Goal: Task Accomplishment & Management: Manage account settings

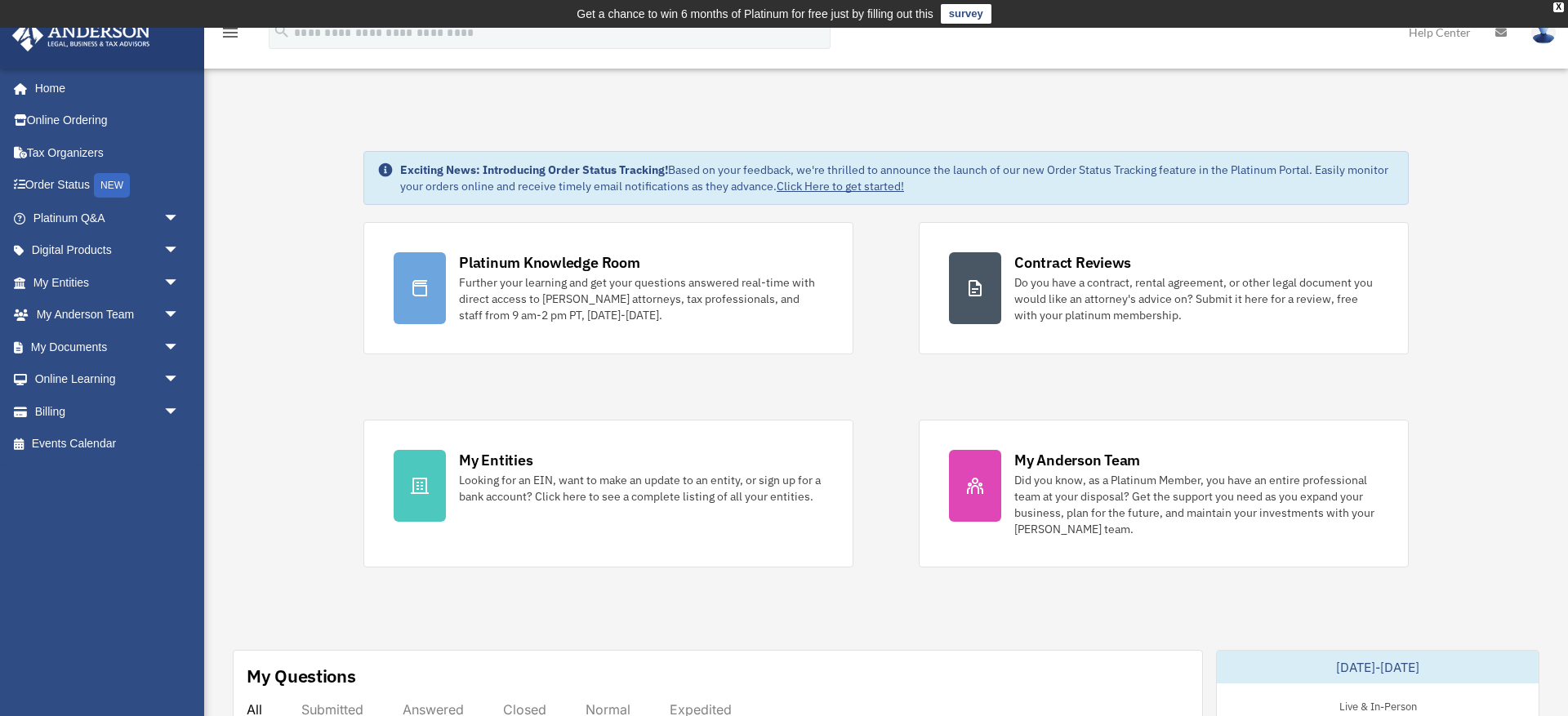
scroll to position [59, 0]
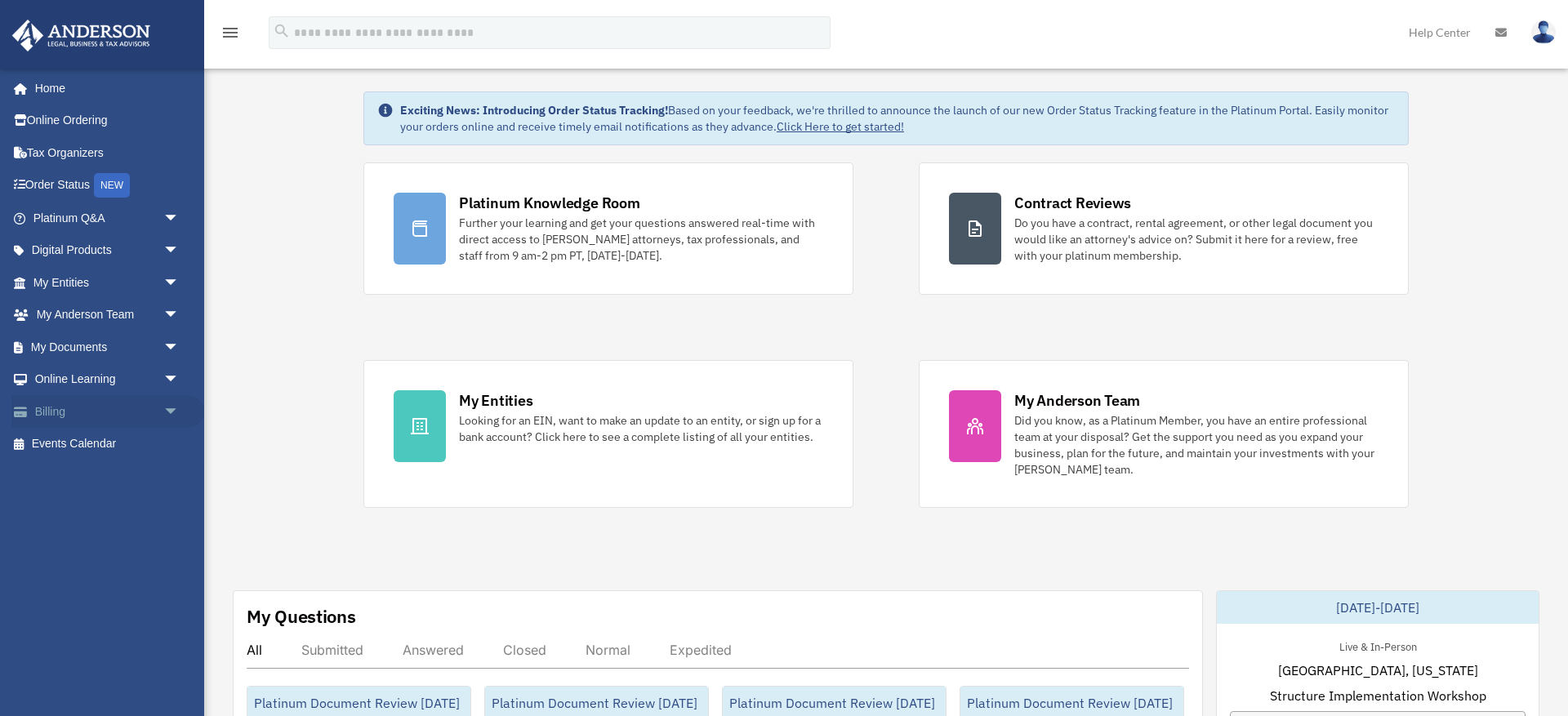
click at [58, 405] on link "Billing arrow_drop_down" at bounding box center [108, 411] width 193 height 33
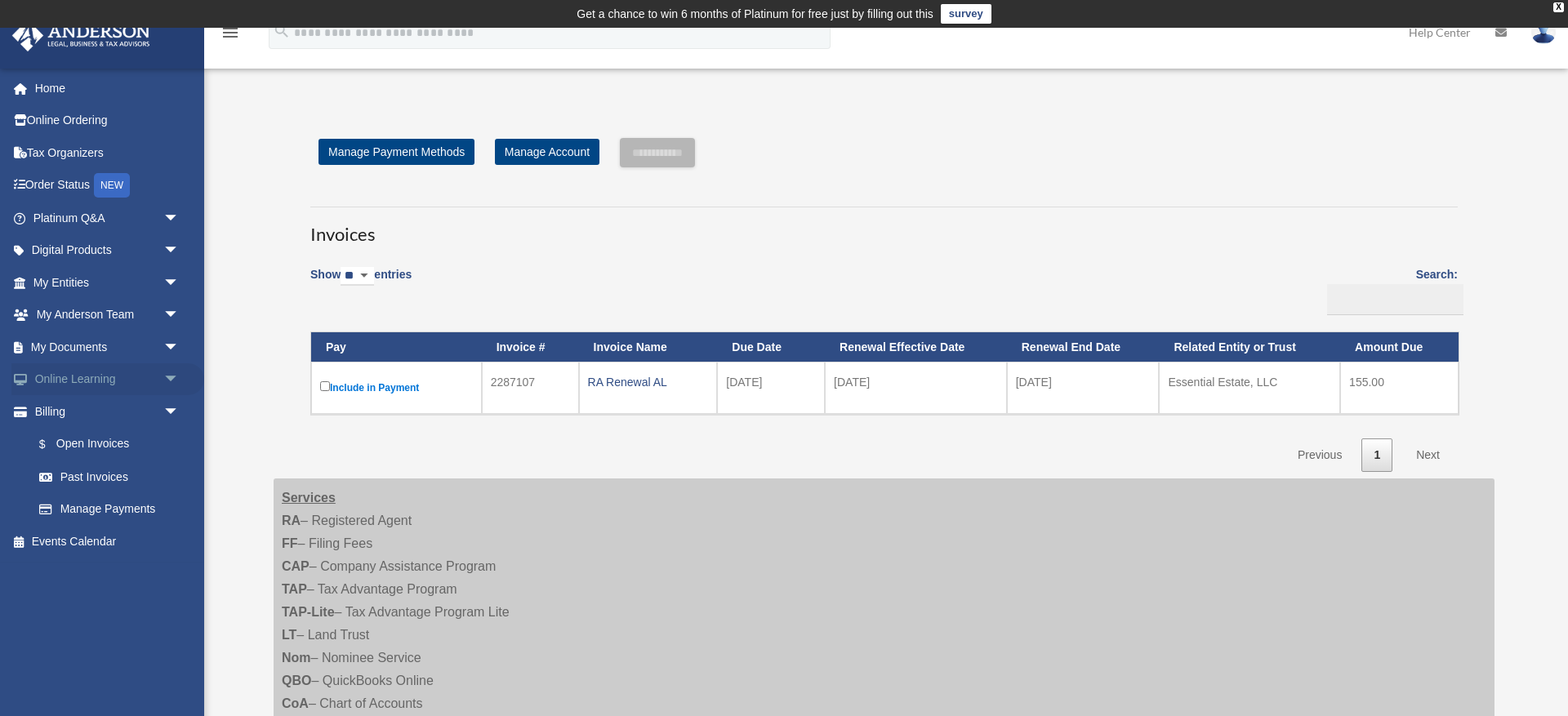
click at [115, 374] on link "Online Learning arrow_drop_down" at bounding box center [108, 379] width 193 height 33
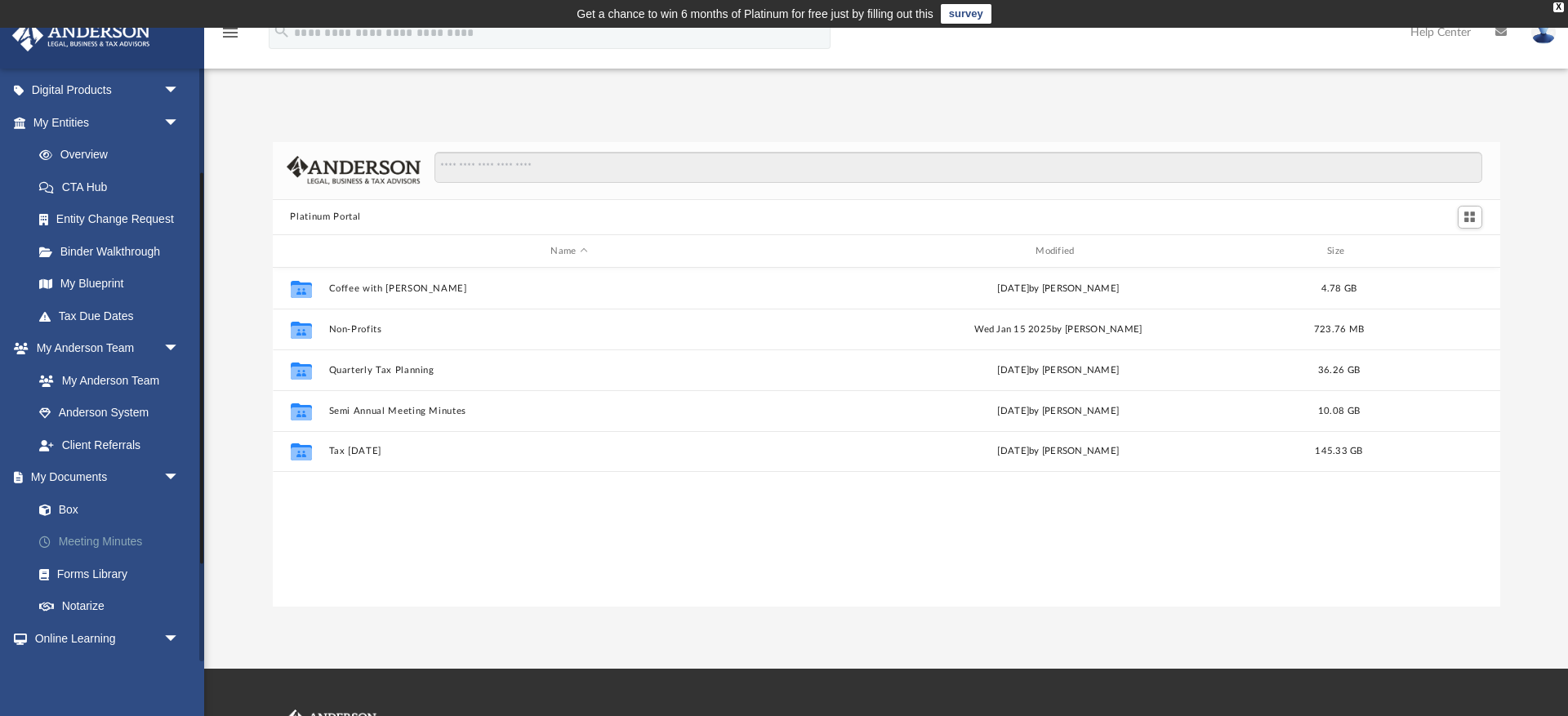
scroll to position [161, 0]
click at [80, 501] on link "Box" at bounding box center [113, 509] width 182 height 33
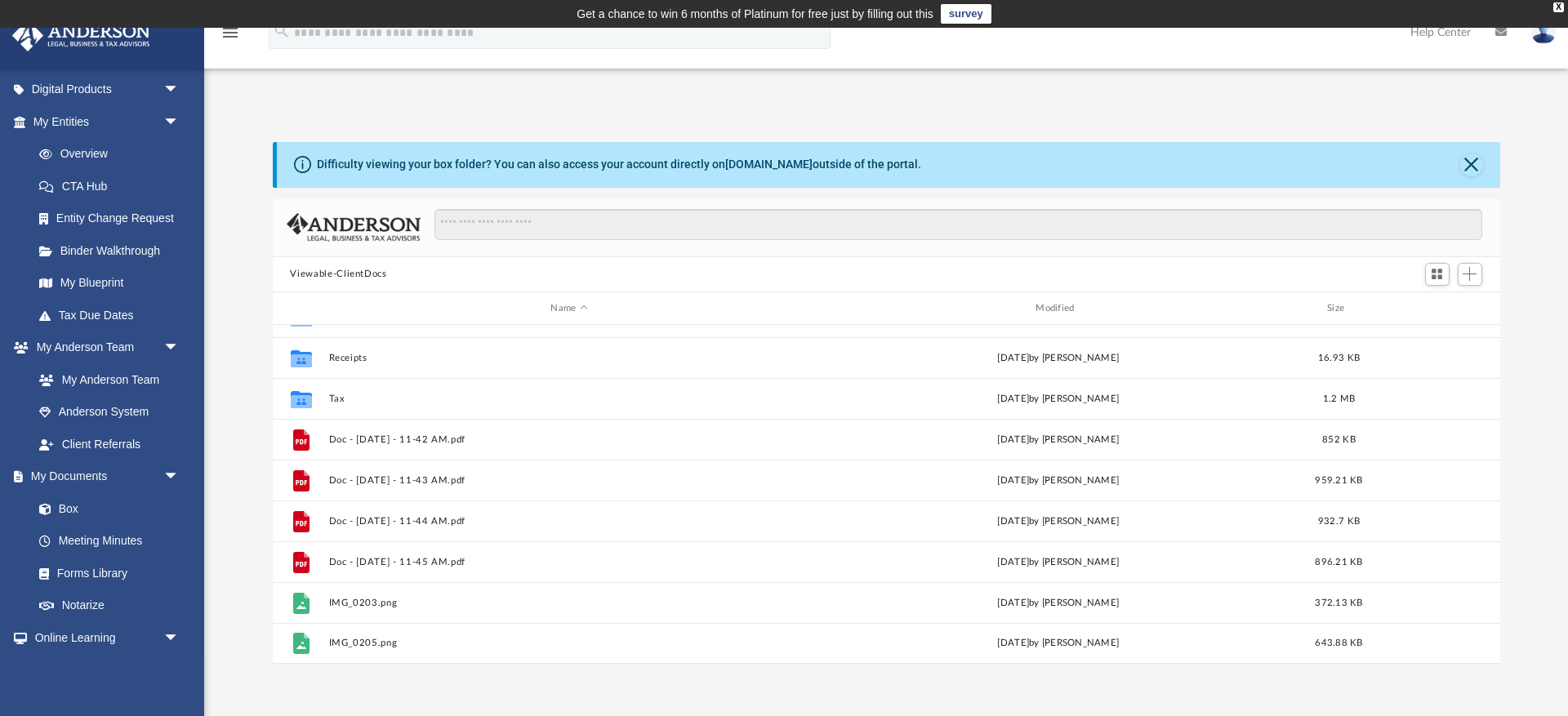
scroll to position [151, 0]
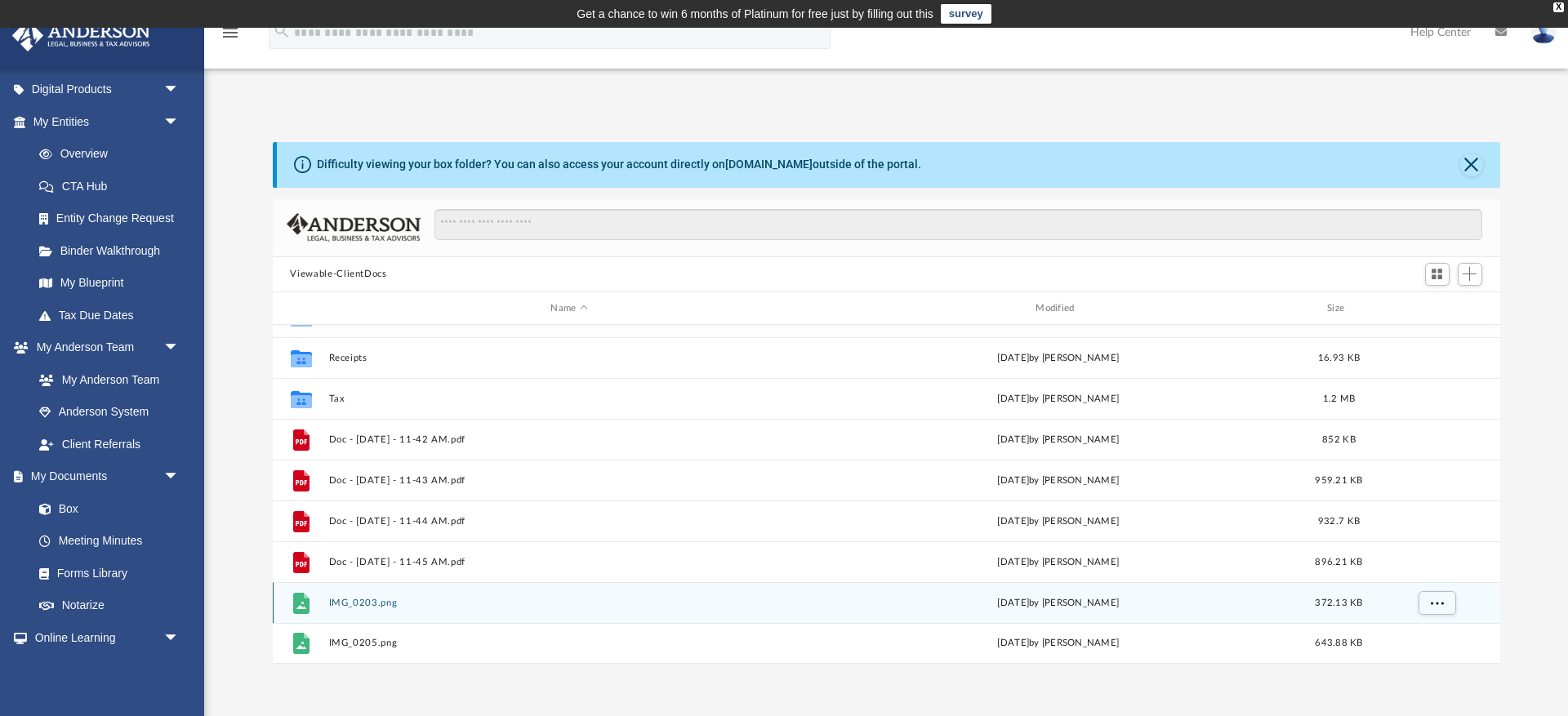
click at [304, 607] on icon "grid" at bounding box center [300, 606] width 10 height 7
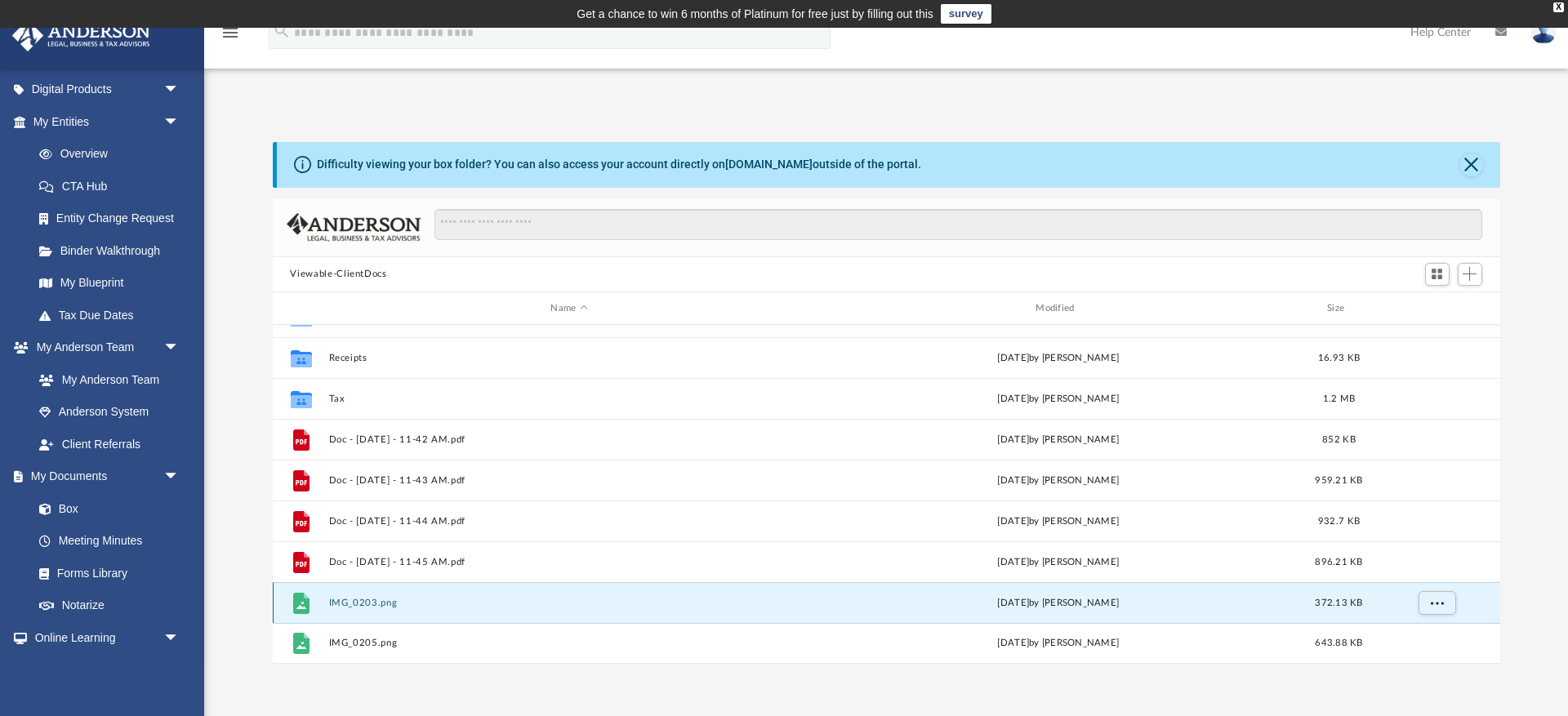
click at [367, 602] on button "IMG_0203.png" at bounding box center [570, 603] width 482 height 11
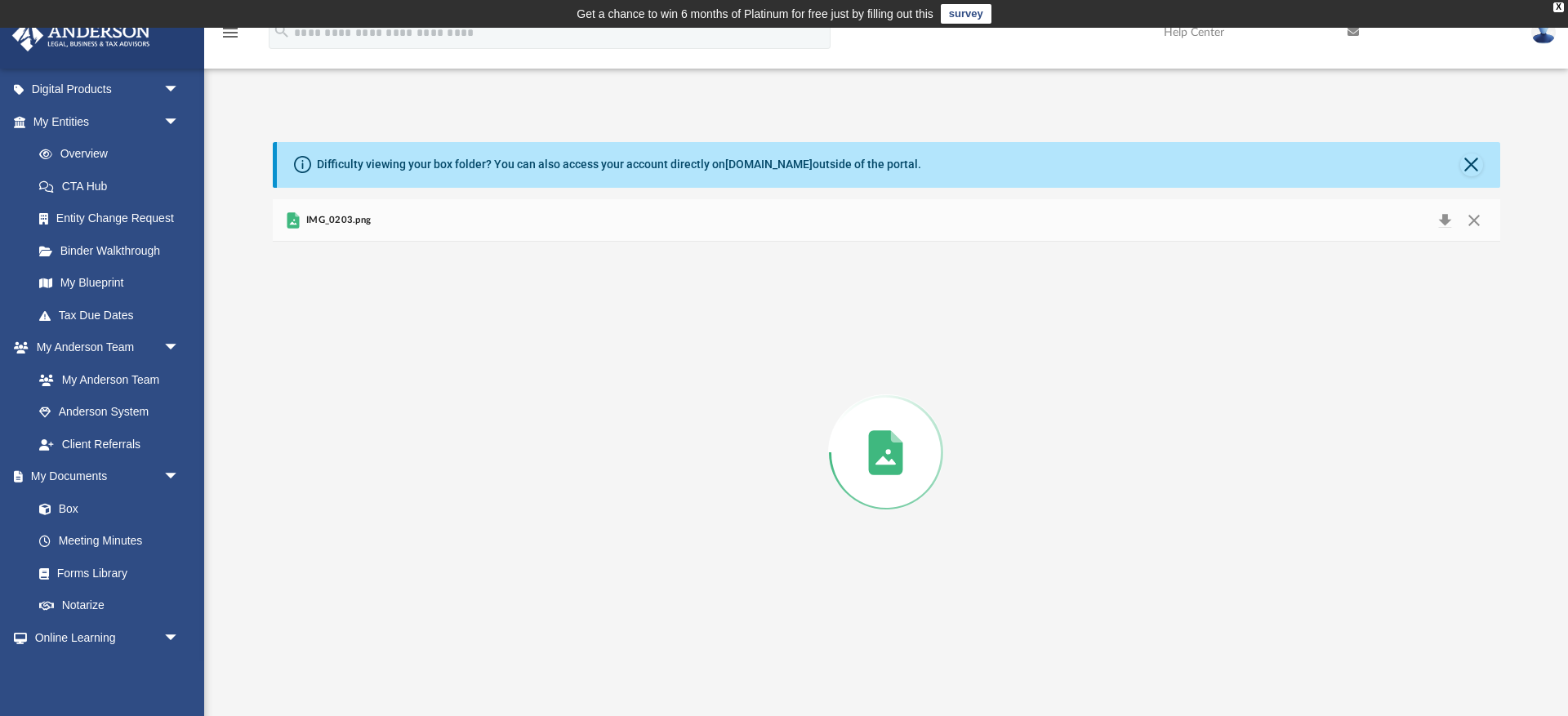
click at [367, 602] on div "Preview" at bounding box center [886, 452] width 1228 height 421
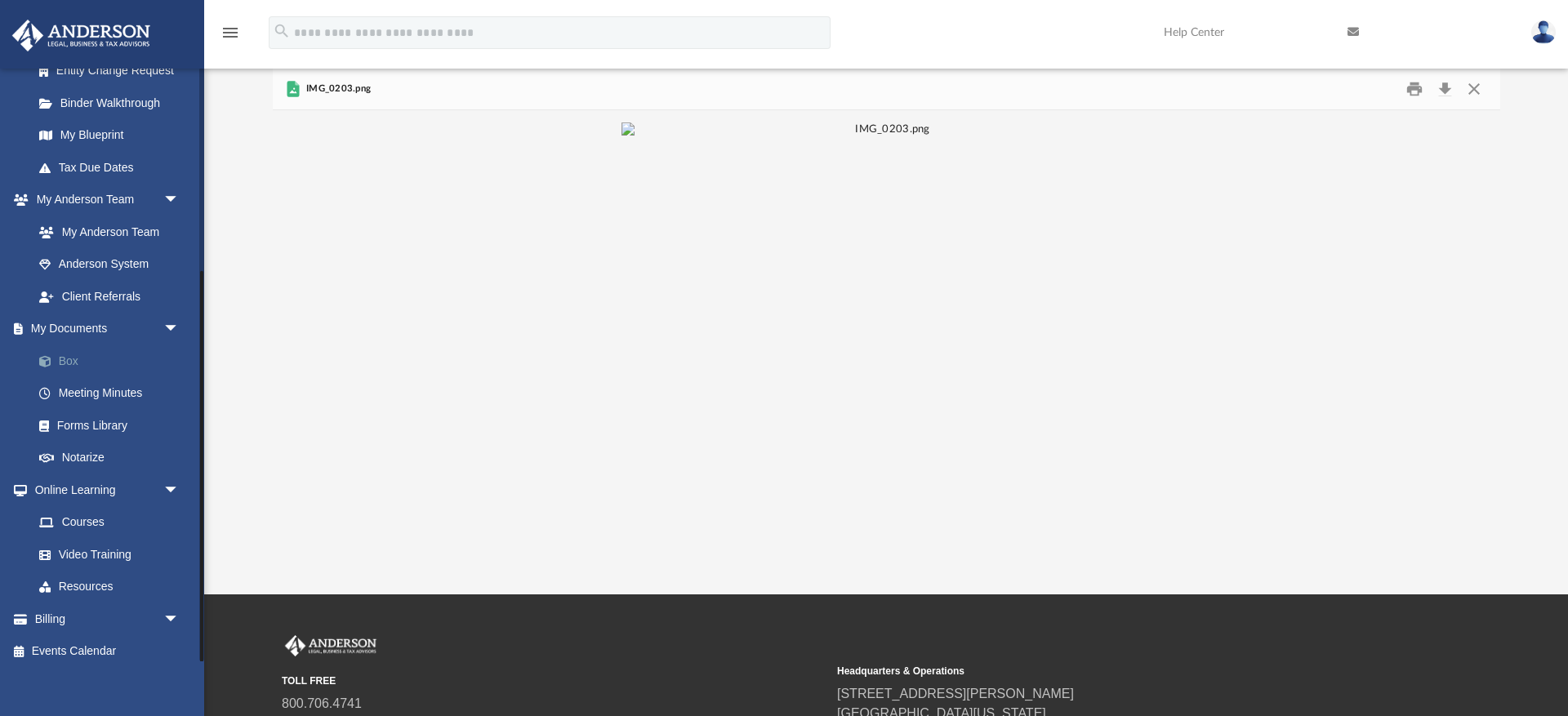
scroll to position [306, 0]
click at [99, 508] on link "Courses" at bounding box center [113, 524] width 182 height 33
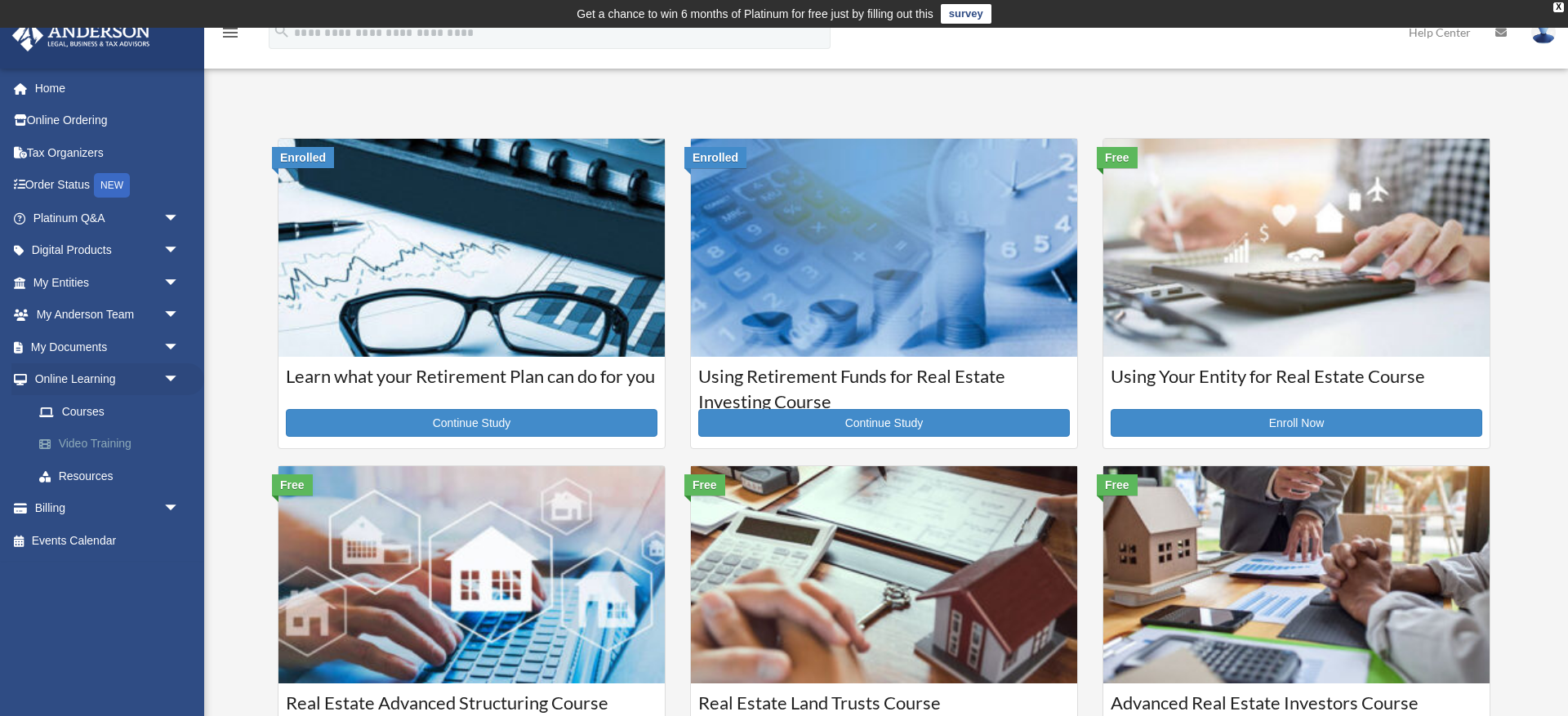
click at [117, 438] on link "Video Training" at bounding box center [113, 444] width 182 height 33
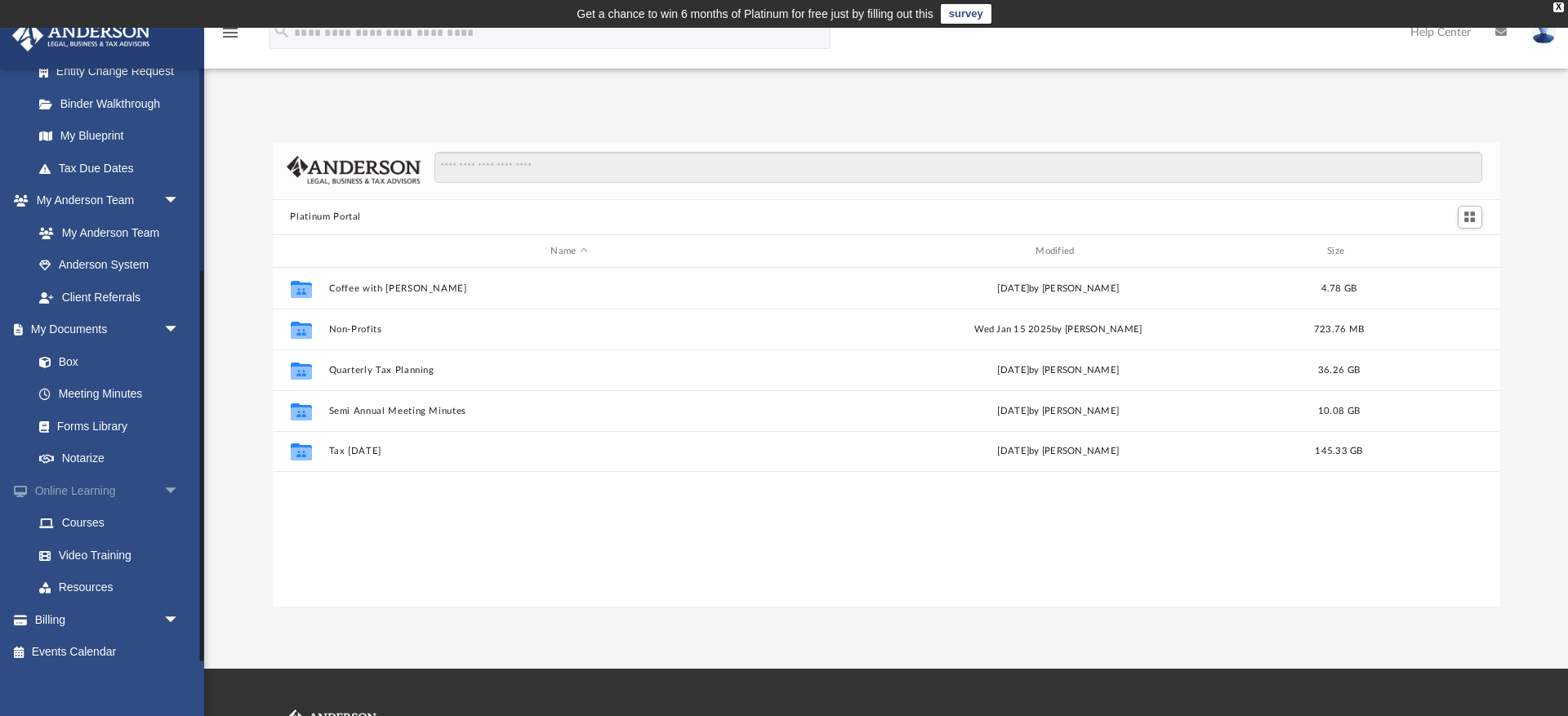
scroll to position [306, 0]
click at [92, 512] on link "Courses" at bounding box center [113, 524] width 182 height 33
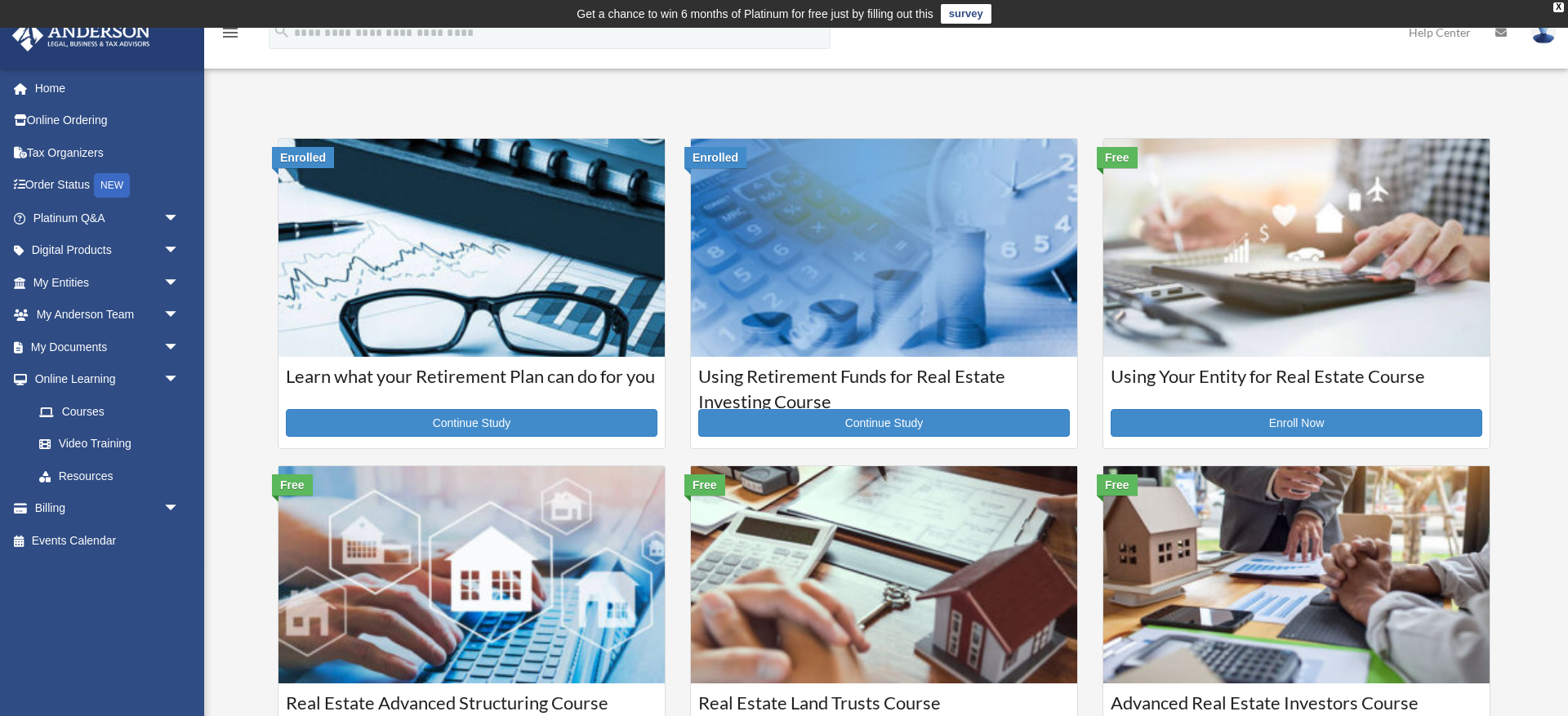
click at [883, 294] on img at bounding box center [883, 247] width 386 height 217
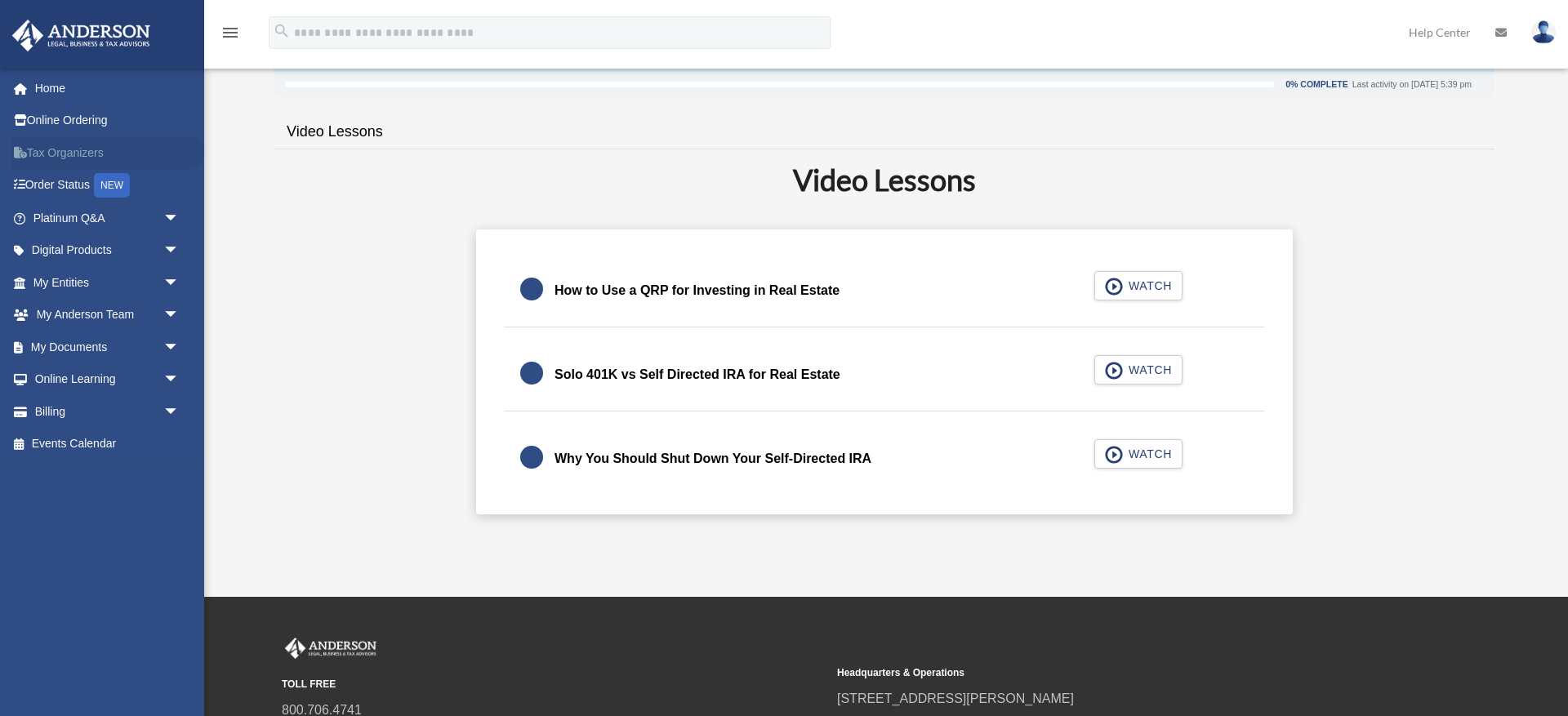
scroll to position [292, 0]
click at [110, 436] on link "Events Calendar" at bounding box center [108, 444] width 193 height 33
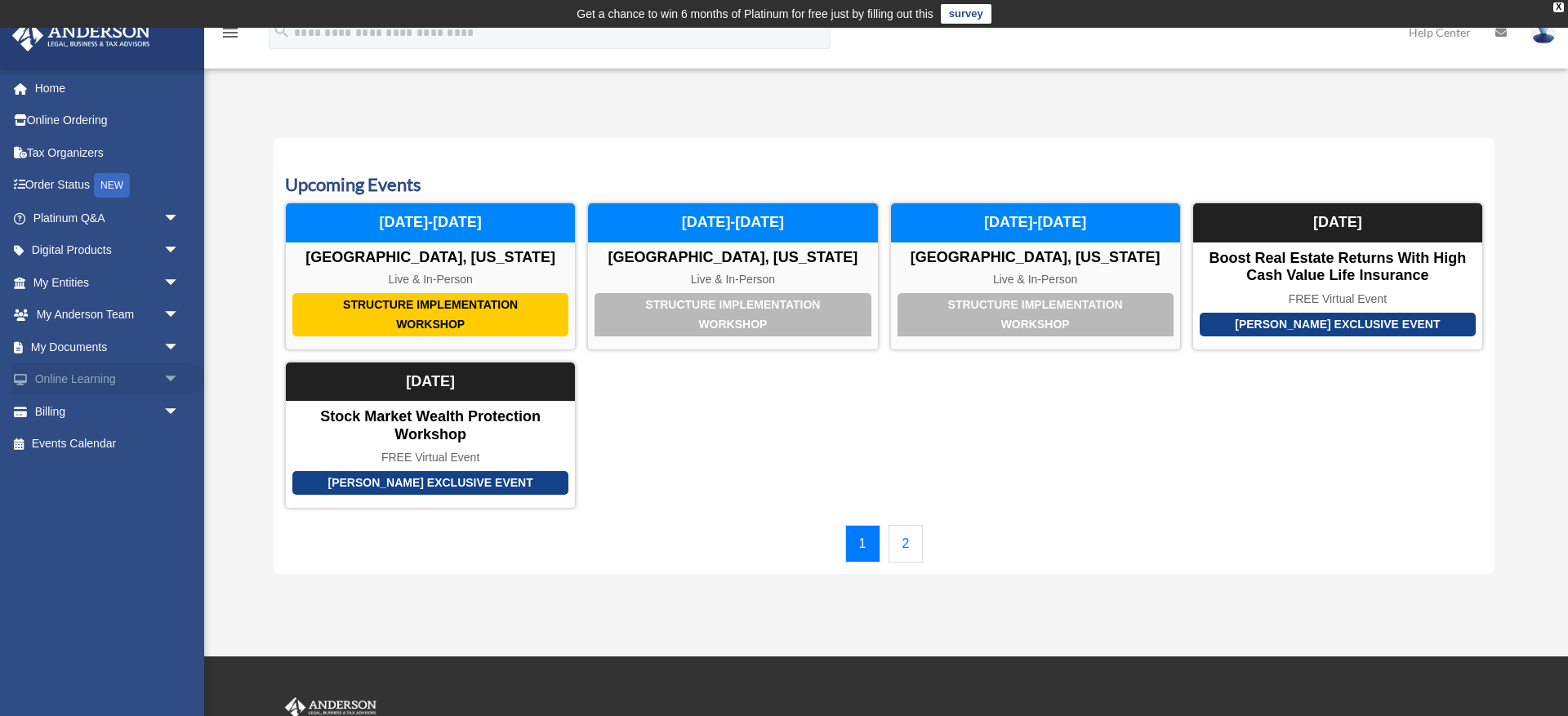
click at [173, 372] on span "arrow_drop_down" at bounding box center [180, 379] width 33 height 34
click at [105, 405] on link "Courses" at bounding box center [113, 411] width 182 height 33
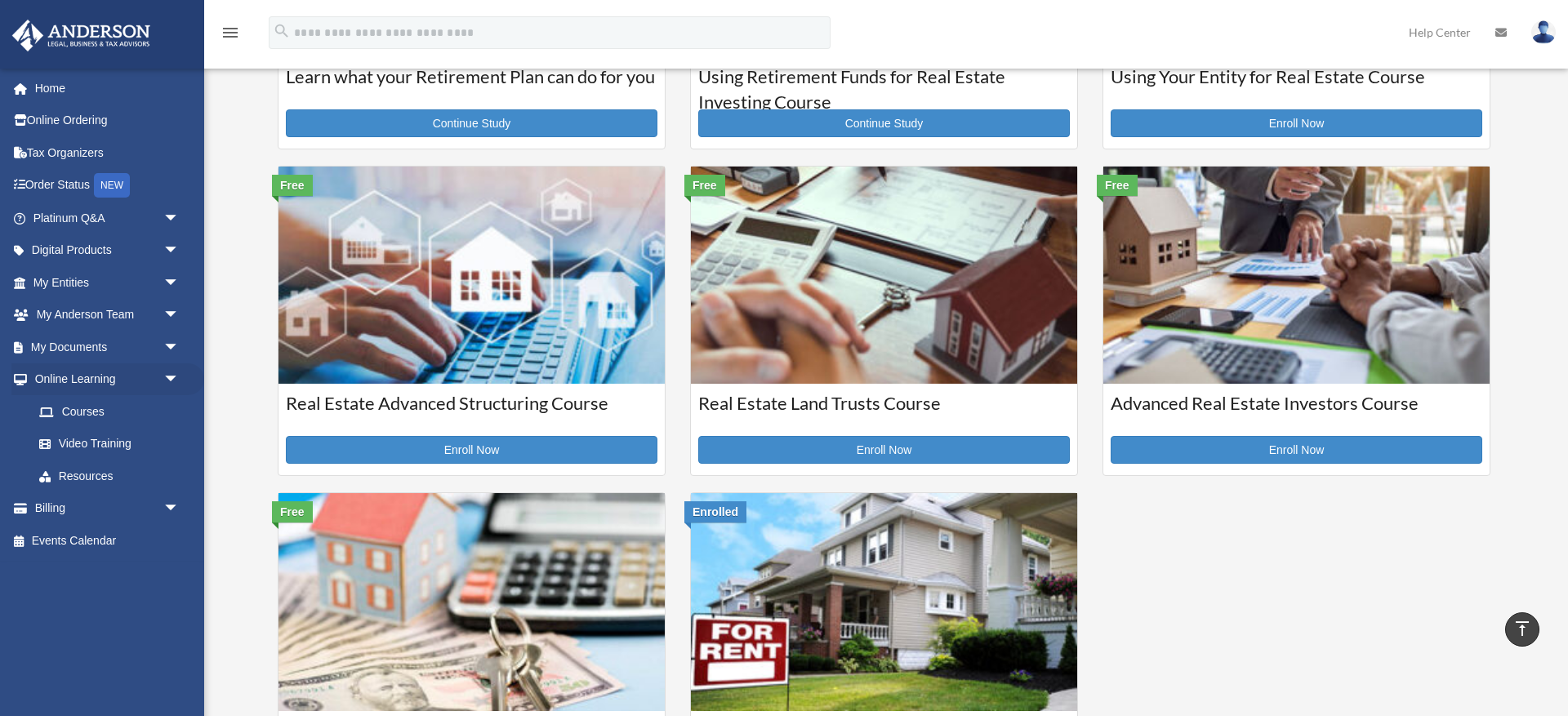
scroll to position [299, 0]
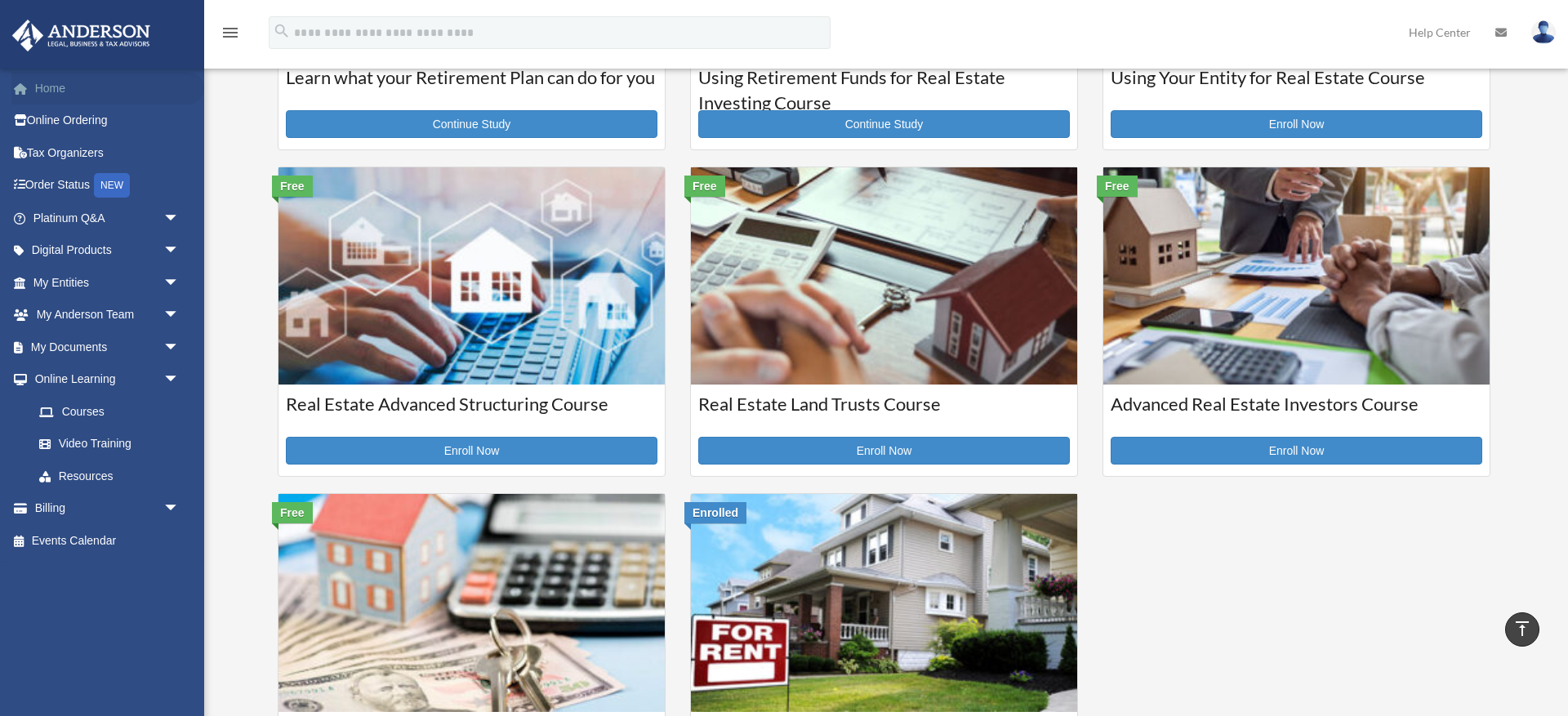
click at [56, 88] on link "Home" at bounding box center [108, 88] width 193 height 33
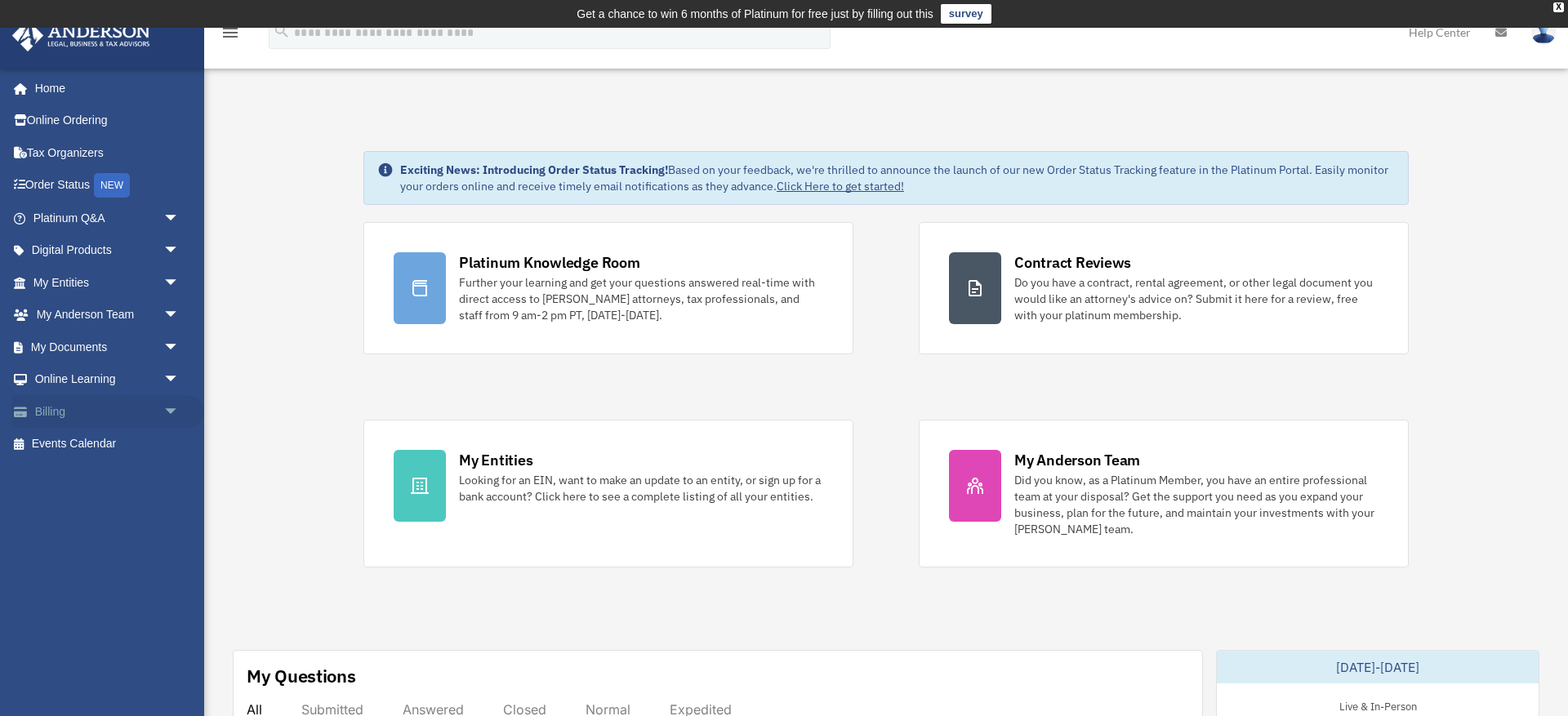
click at [78, 405] on link "Billing arrow_drop_down" at bounding box center [108, 411] width 193 height 33
click at [171, 409] on span "arrow_drop_down" at bounding box center [180, 411] width 33 height 34
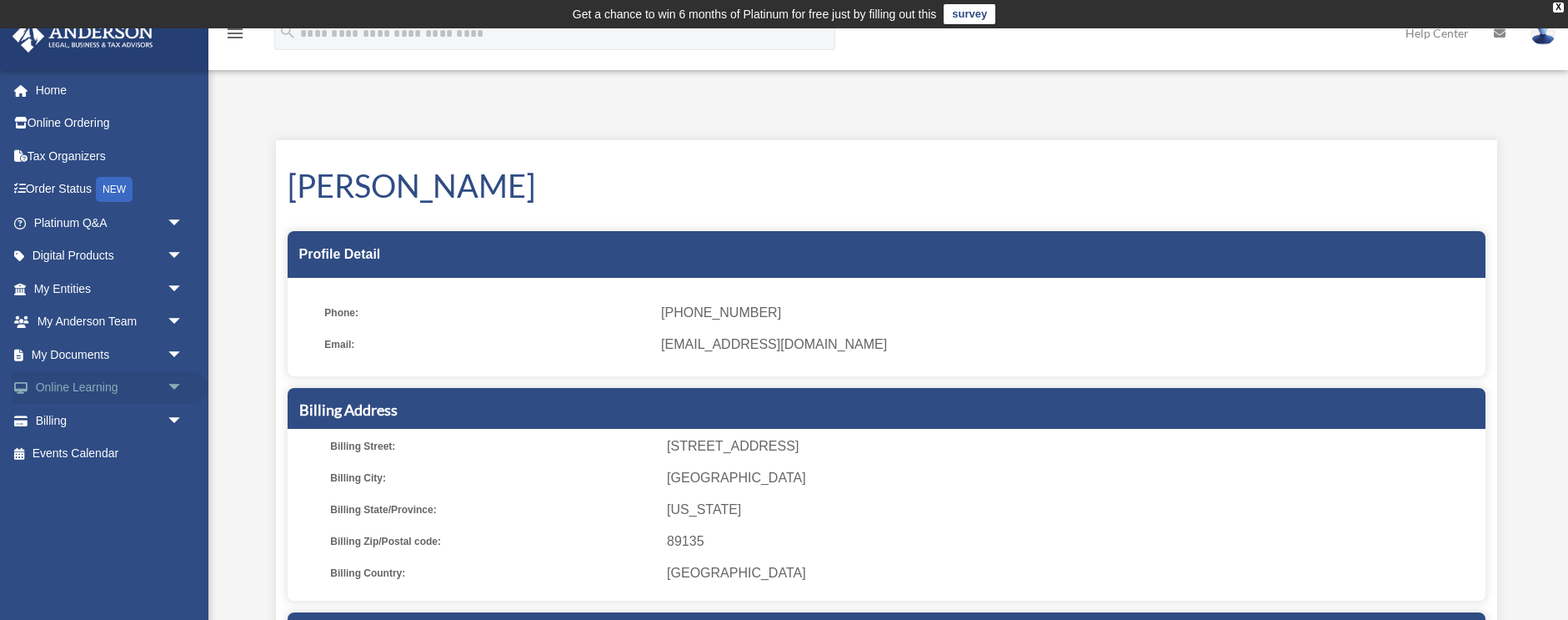
click at [172, 382] on span "arrow_drop_down" at bounding box center [184, 388] width 34 height 34
click at [109, 477] on link "Resources" at bounding box center [116, 487] width 185 height 34
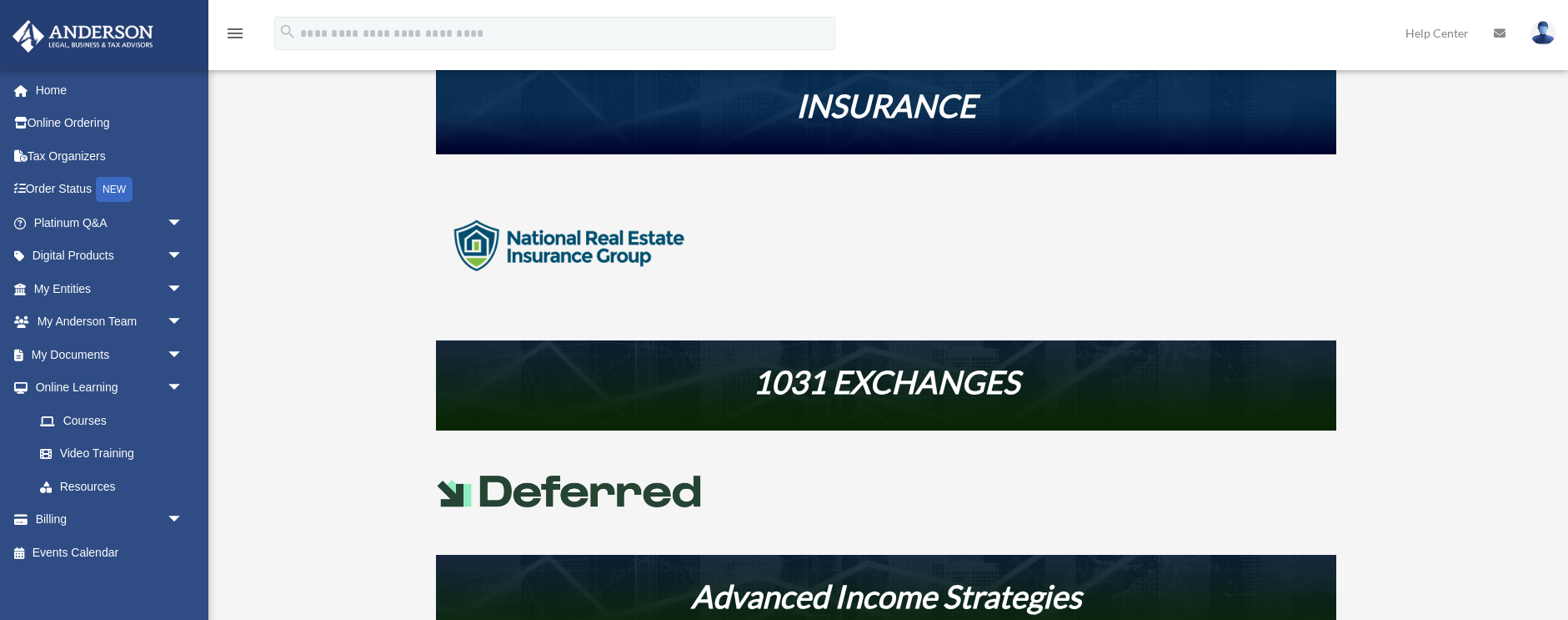
scroll to position [615, 0]
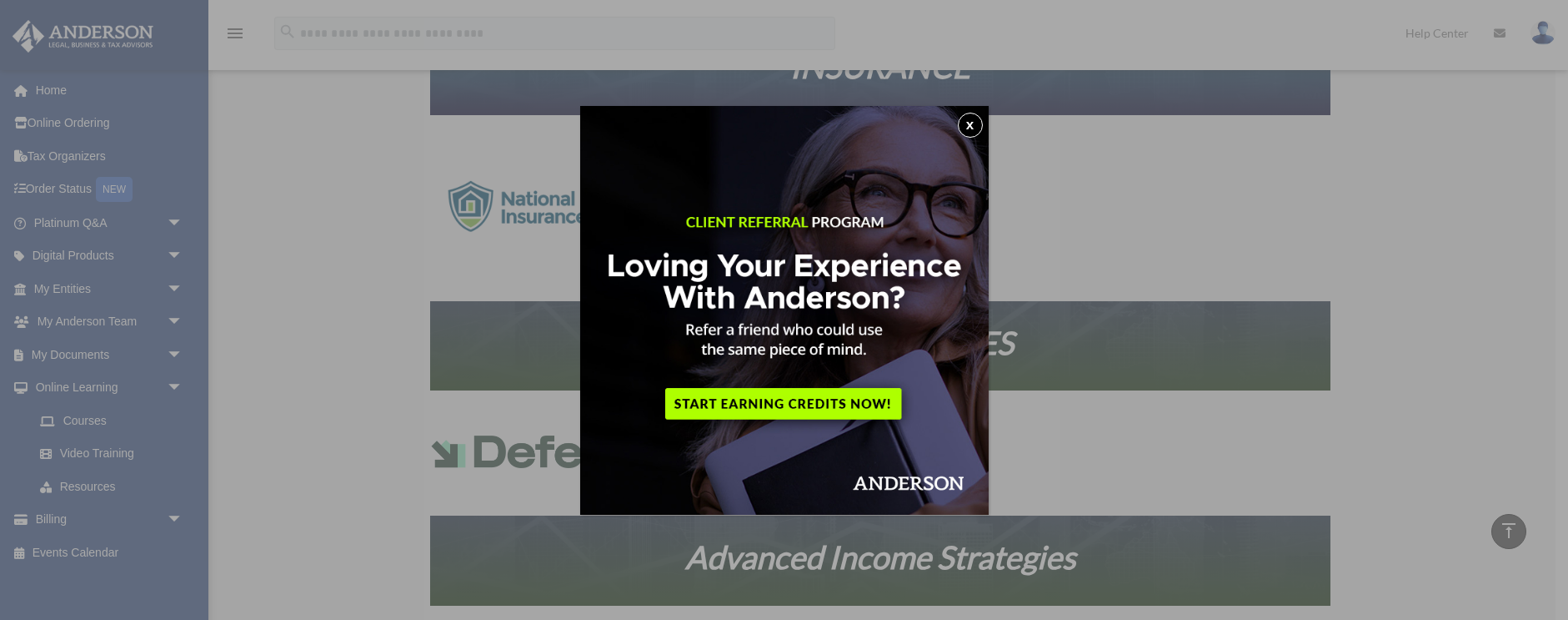
click at [975, 124] on button "x" at bounding box center [970, 125] width 25 height 25
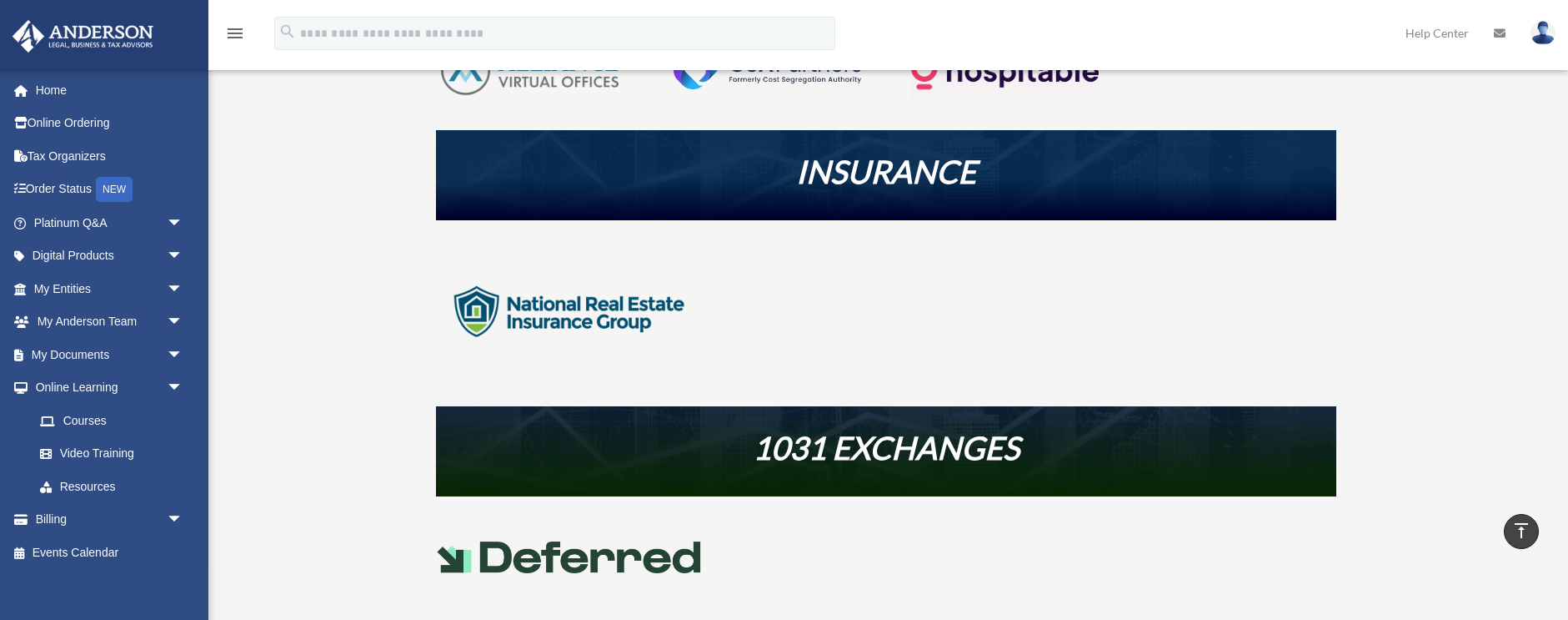
scroll to position [503, 0]
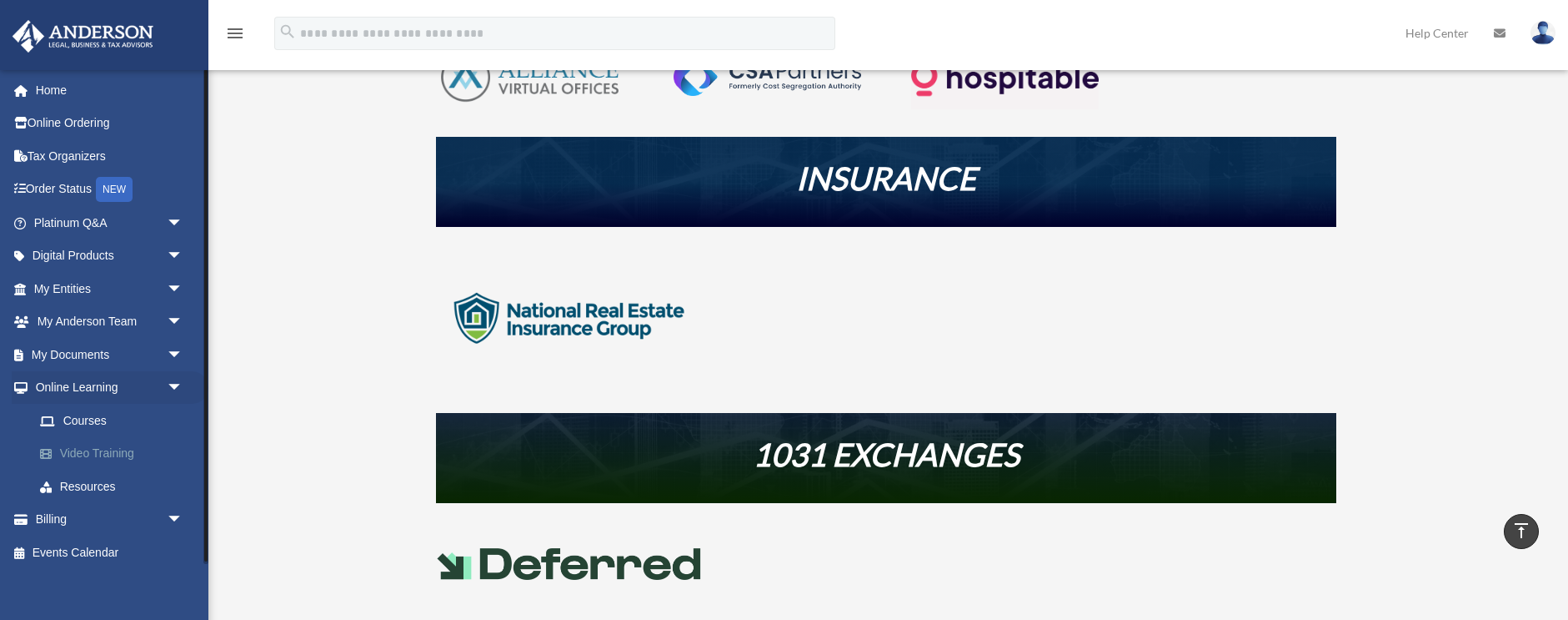
click at [90, 446] on link "Video Training" at bounding box center [116, 454] width 185 height 34
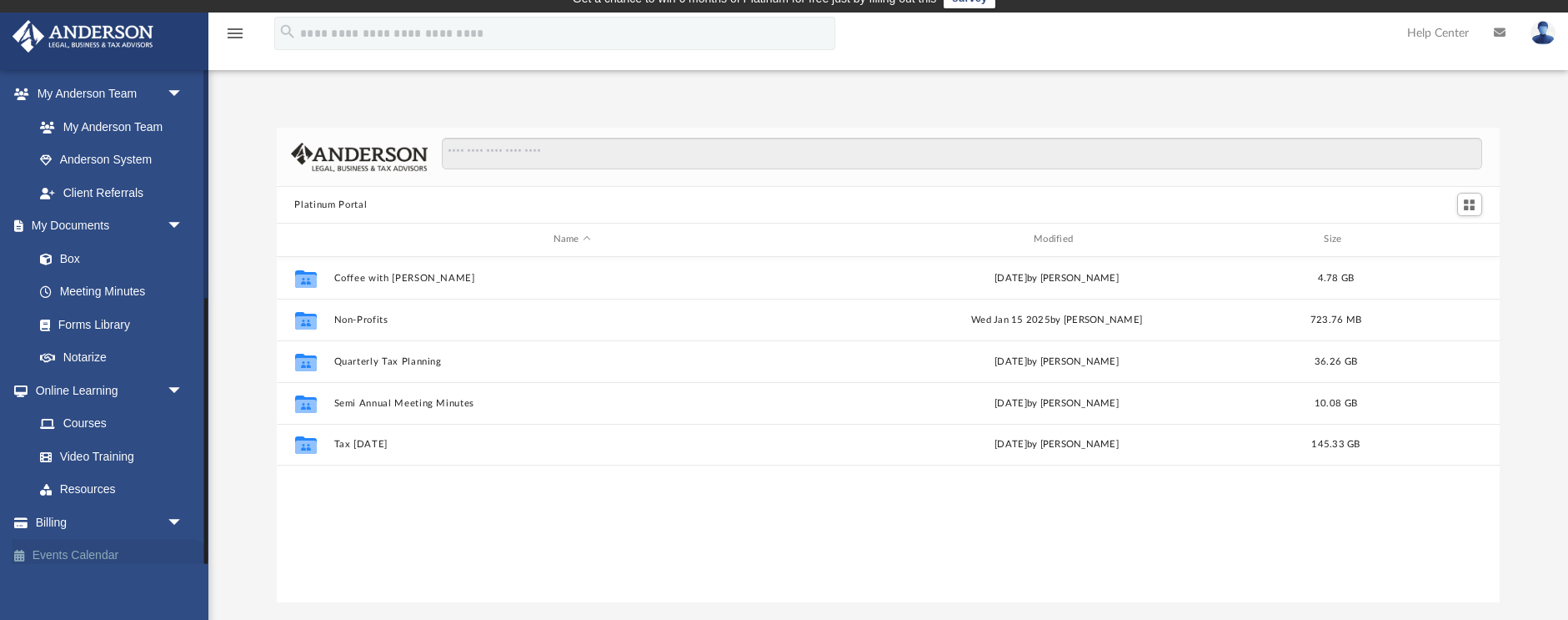
scroll to position [19, 0]
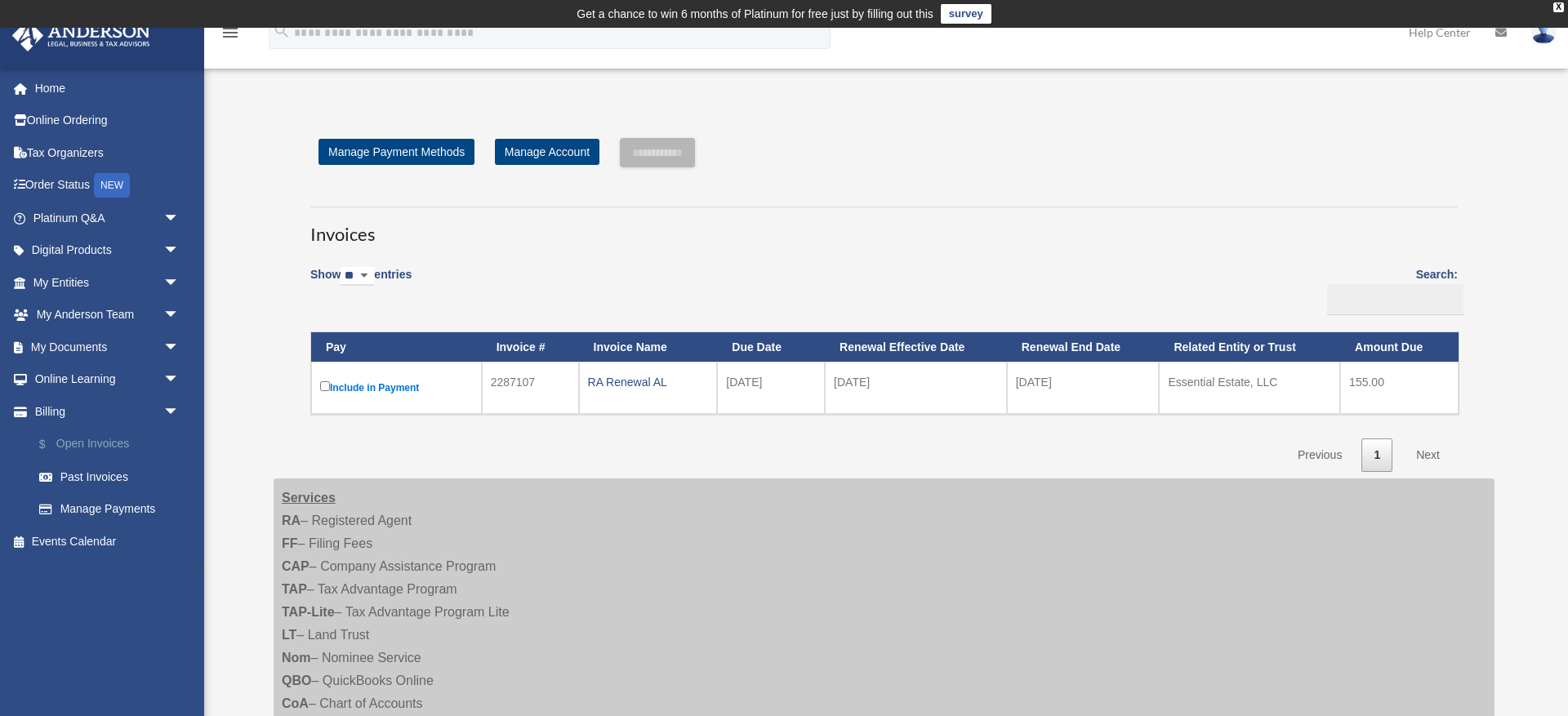
click at [114, 438] on link "$ Open Invoices" at bounding box center [113, 444] width 182 height 34
click at [172, 244] on span "arrow_drop_down" at bounding box center [180, 251] width 33 height 34
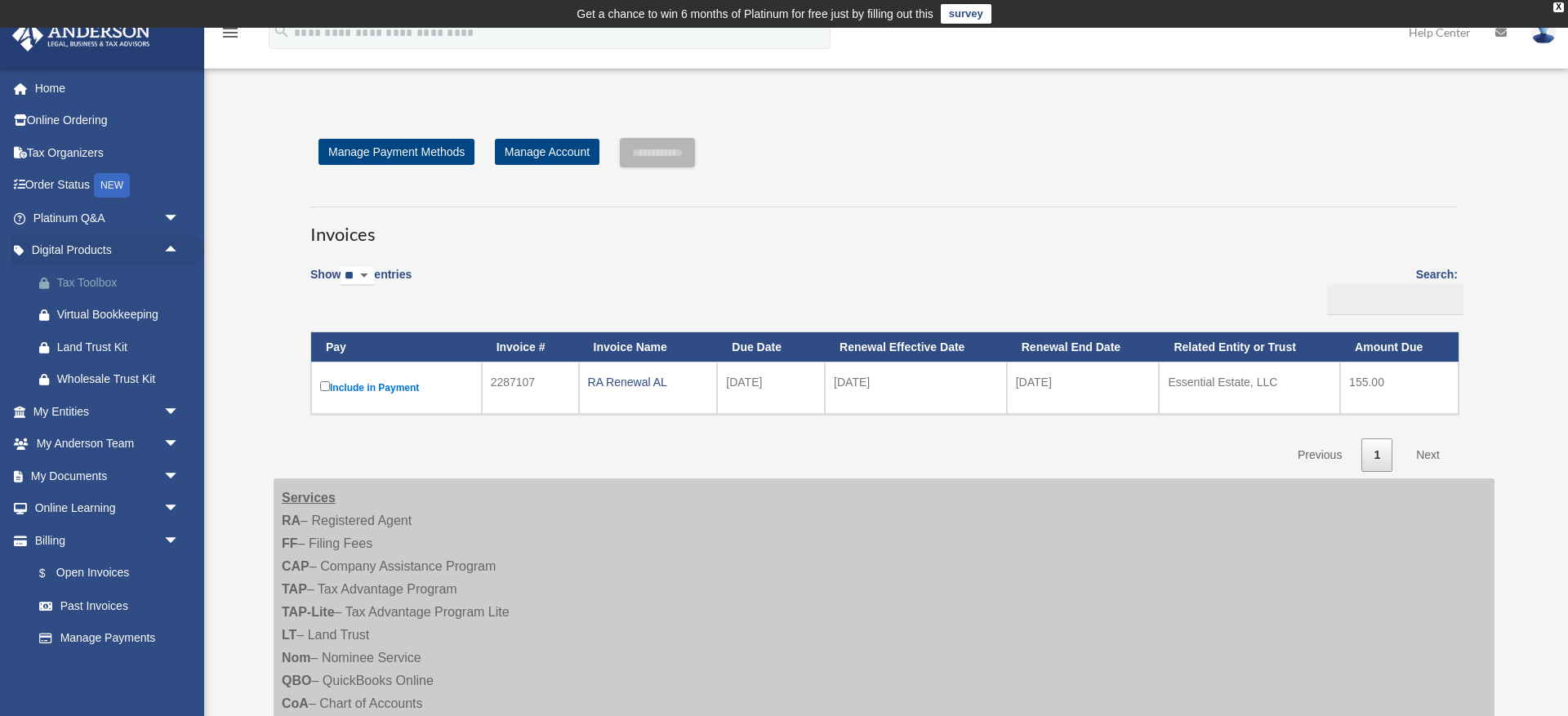
click at [99, 277] on div "Tax Toolbox" at bounding box center [120, 283] width 127 height 20
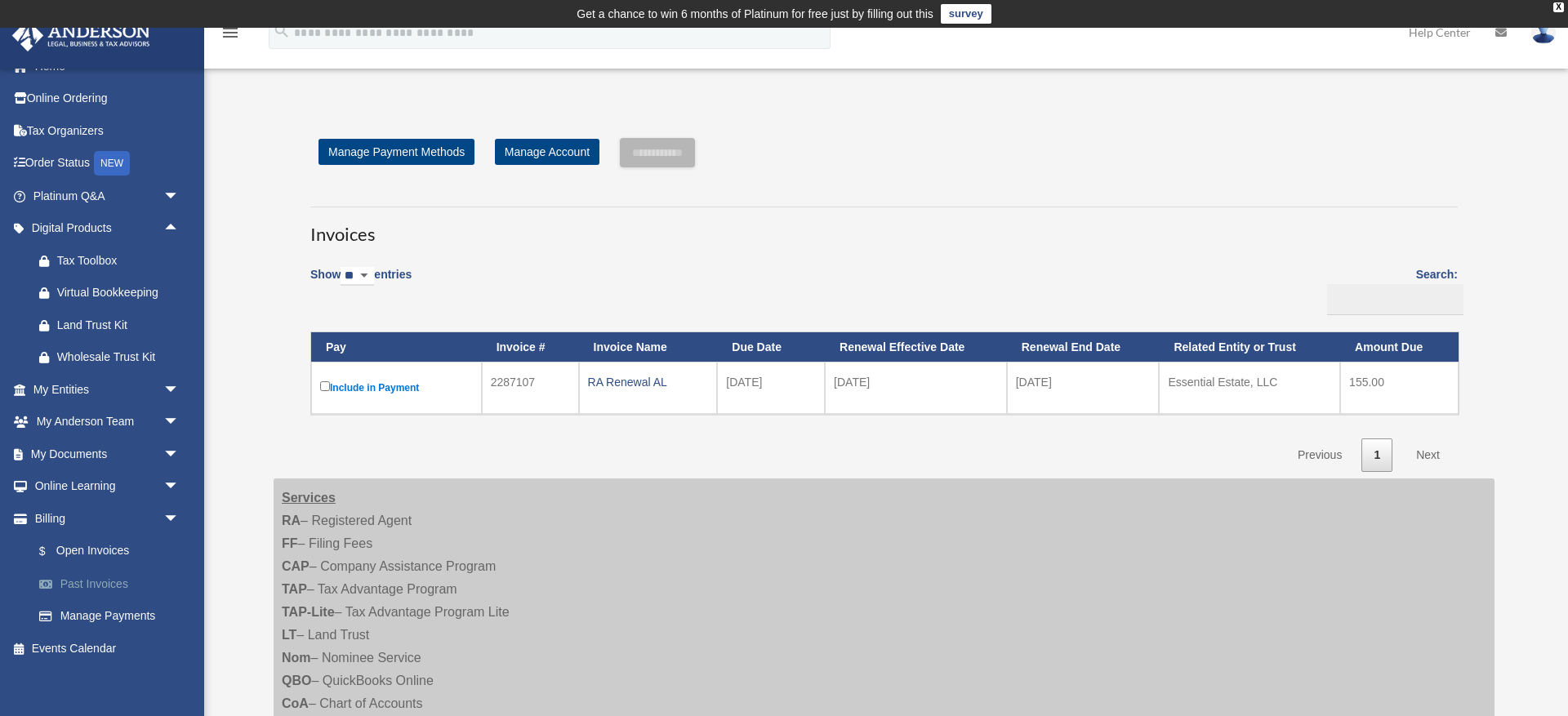
scroll to position [21, 0]
click at [90, 576] on link "Past Invoices" at bounding box center [113, 585] width 182 height 33
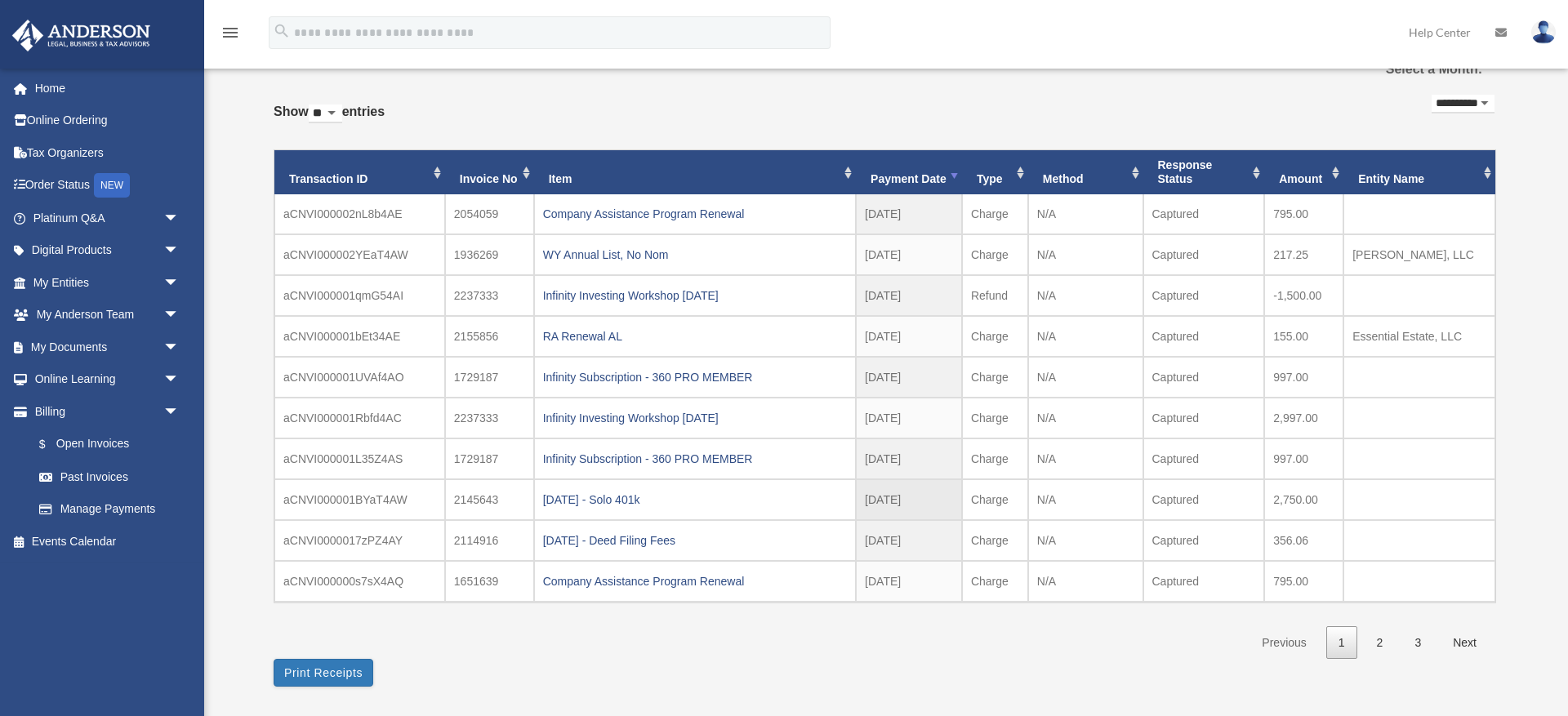
scroll to position [108, 0]
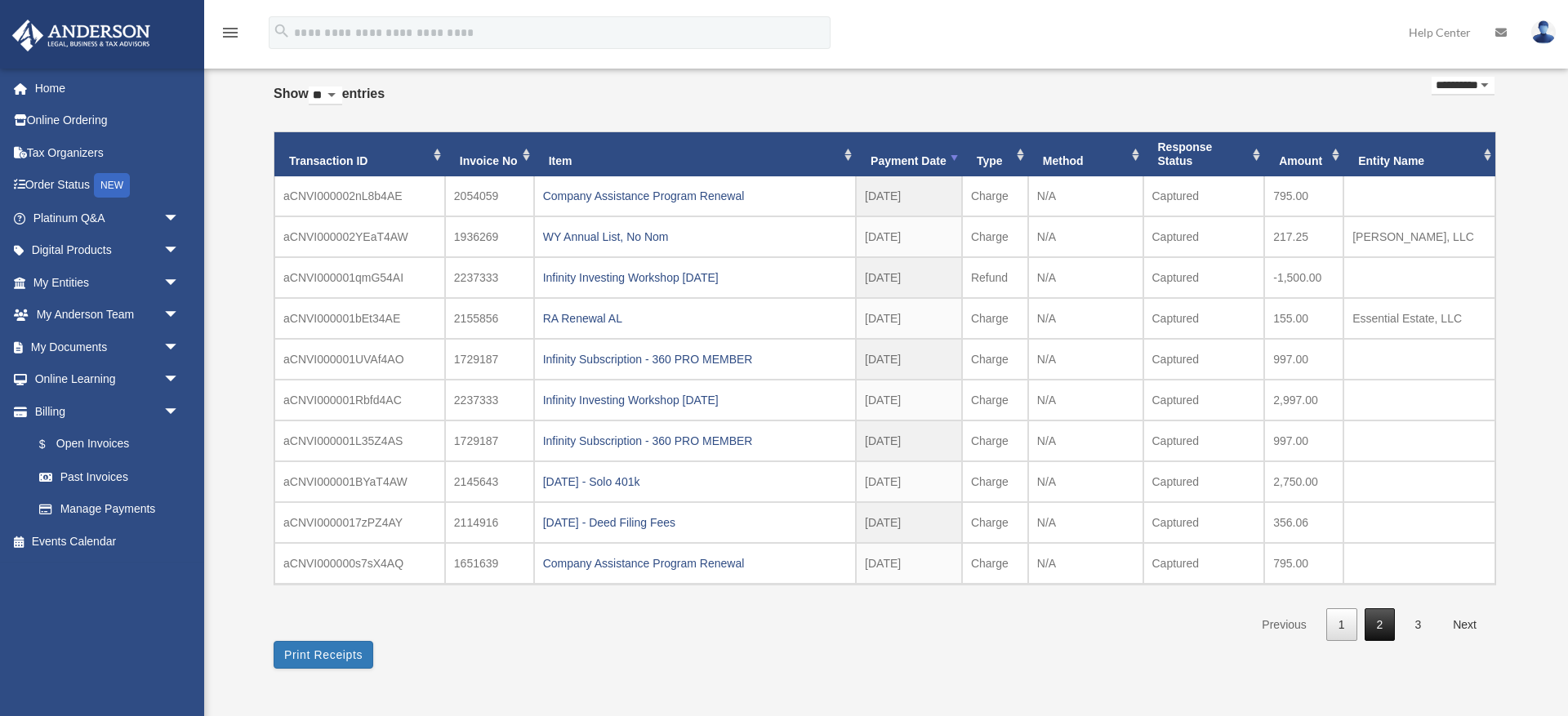
click at [1385, 623] on link "2" at bounding box center [1380, 625] width 31 height 34
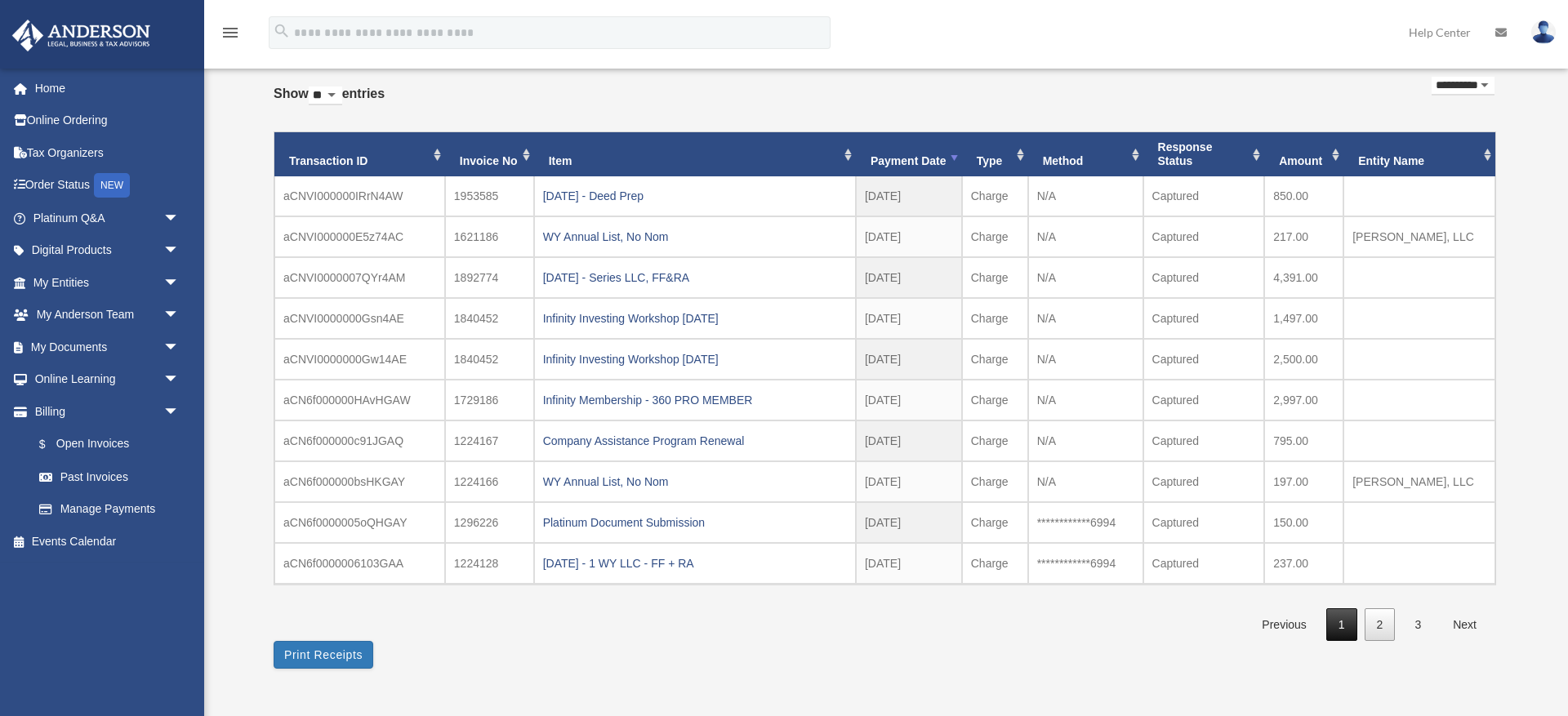
click at [1345, 625] on link "1" at bounding box center [1342, 625] width 31 height 34
